Goal: Check status

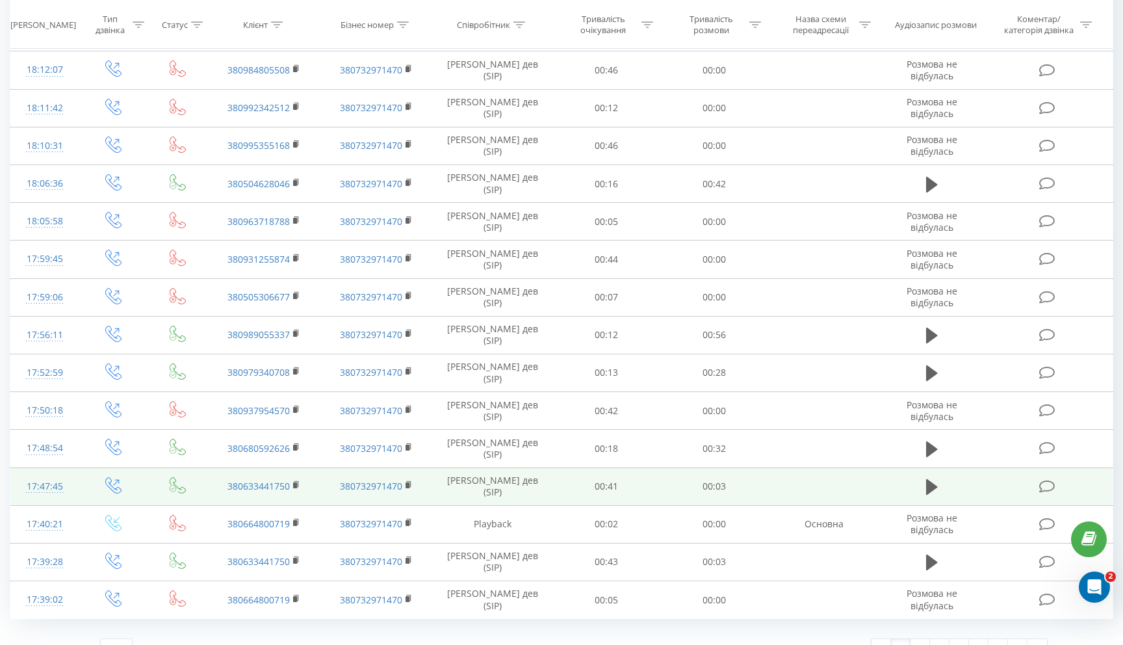
scroll to position [570, 0]
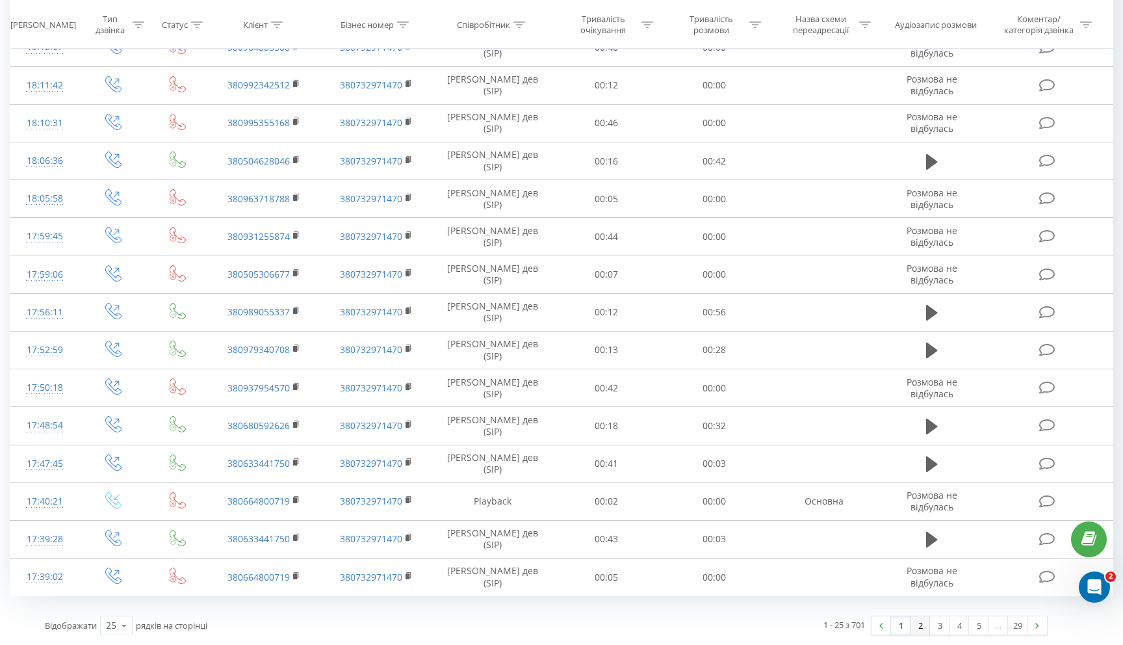
click at [917, 625] on link "2" at bounding box center [919, 625] width 19 height 18
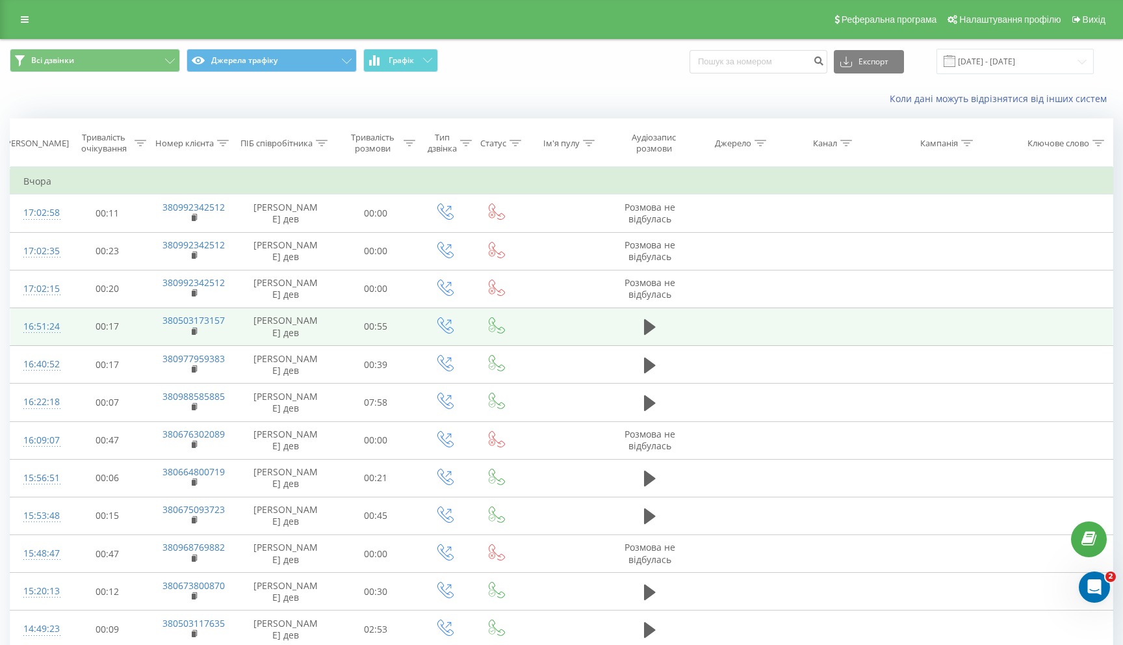
click at [50, 325] on div "16:51:24" at bounding box center [37, 326] width 28 height 25
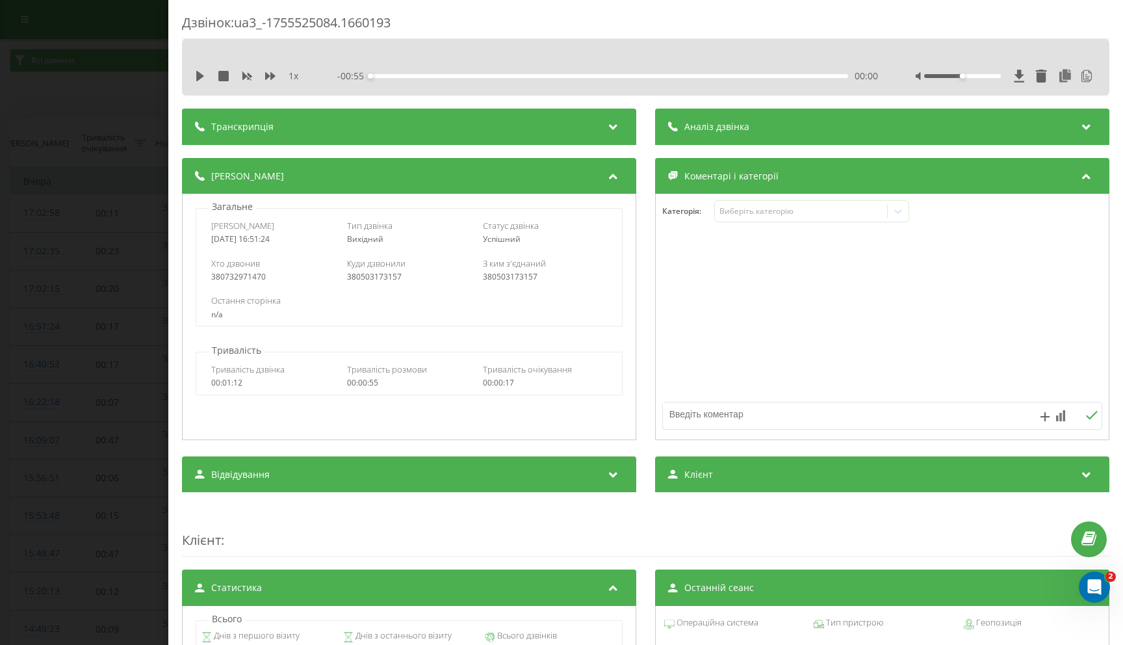
click at [1081, 124] on icon at bounding box center [1087, 124] width 16 height 13
